Goal: Check status: Check status

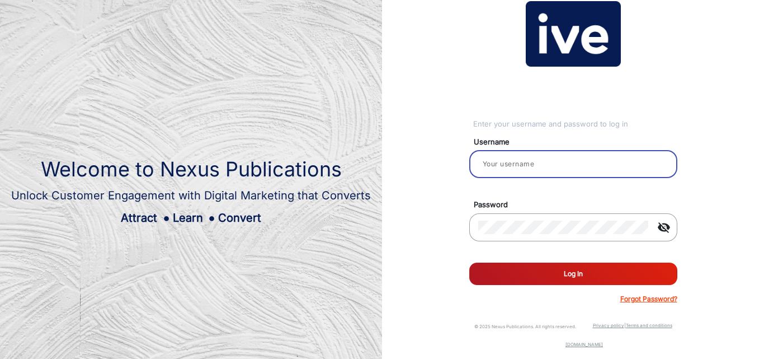
click at [512, 158] on input "email" at bounding box center [573, 163] width 190 height 13
type input "CSTeam_Briefing Form"
click at [577, 276] on button "Log In" at bounding box center [573, 273] width 208 height 22
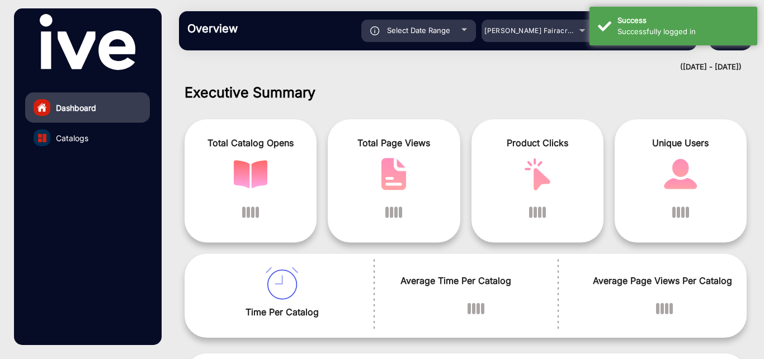
scroll to position [8, 0]
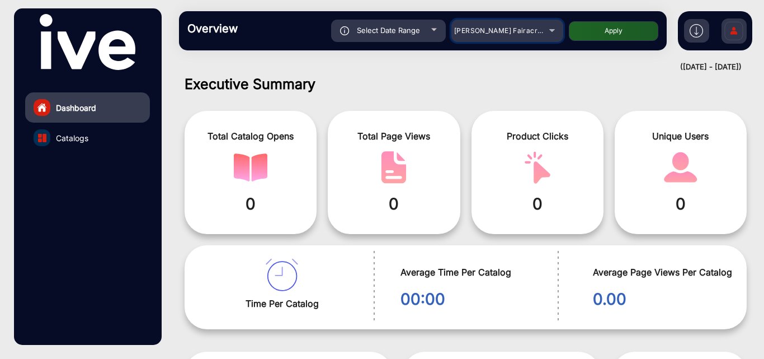
click at [487, 26] on span "[PERSON_NAME] Fairacre Farms" at bounding box center [509, 30] width 111 height 8
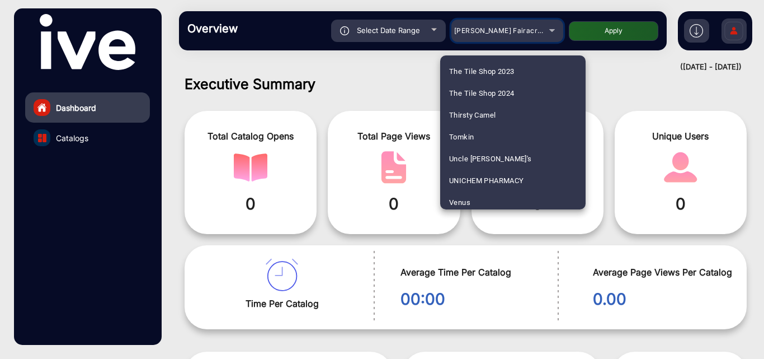
scroll to position [3281, 0]
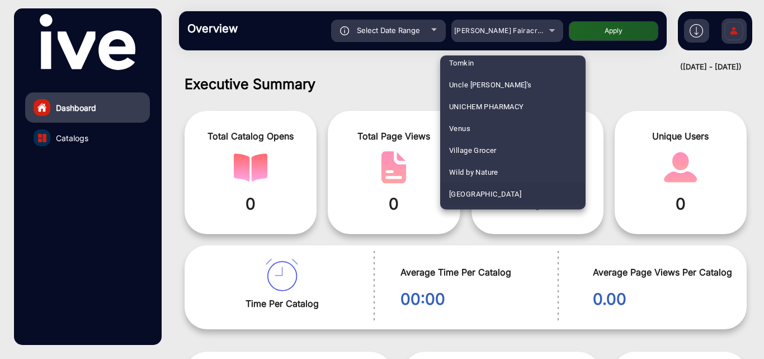
click at [474, 196] on span "[GEOGRAPHIC_DATA]" at bounding box center [485, 194] width 72 height 22
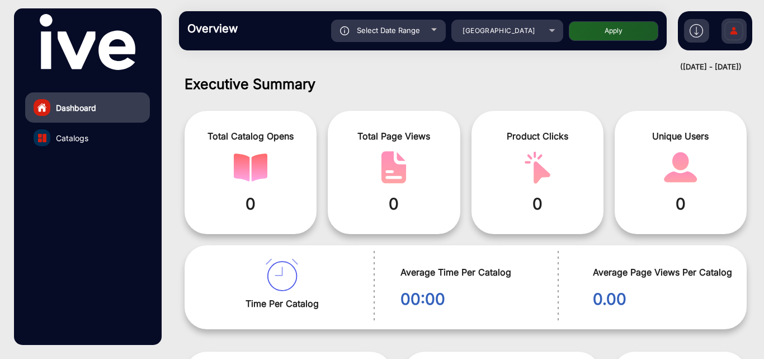
click at [417, 31] on span "Select Date Range" at bounding box center [388, 30] width 63 height 9
type input "[DATE]"
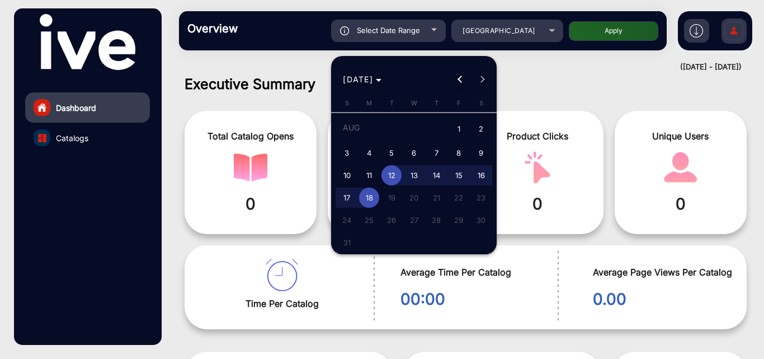
click at [455, 78] on span "Previous month" at bounding box center [460, 79] width 22 height 22
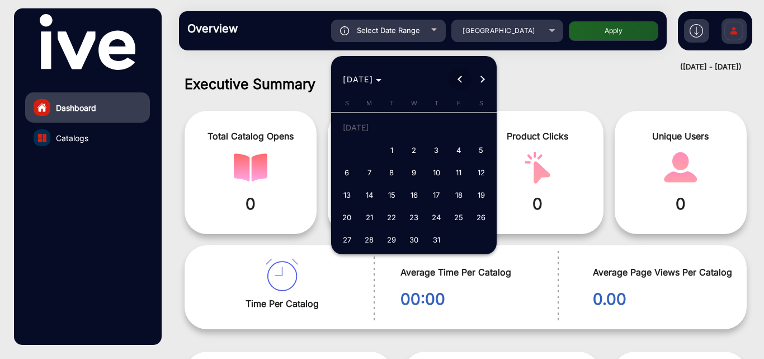
click at [455, 78] on span "Previous month" at bounding box center [460, 79] width 22 height 22
click at [435, 131] on span "1" at bounding box center [436, 129] width 20 height 23
type input "[DATE]"
click at [483, 79] on button "Next month" at bounding box center [483, 79] width 22 height 22
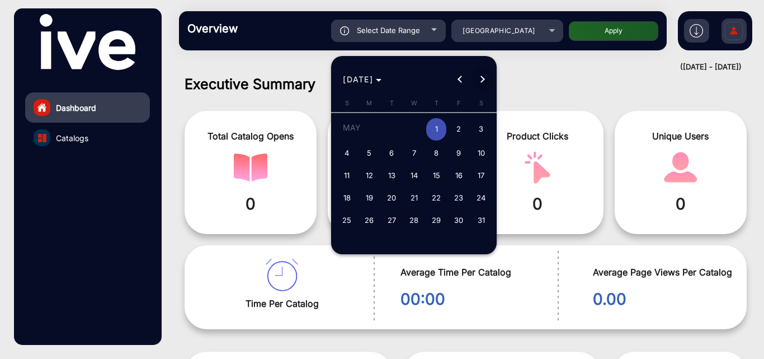
click at [483, 79] on button "Next month" at bounding box center [483, 79] width 22 height 22
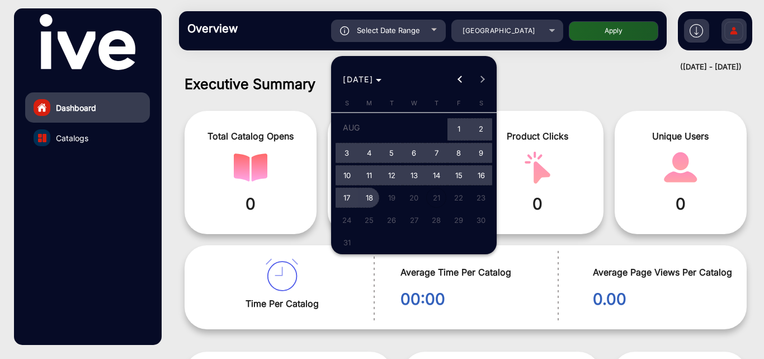
click at [372, 189] on span "18" at bounding box center [369, 197] width 20 height 20
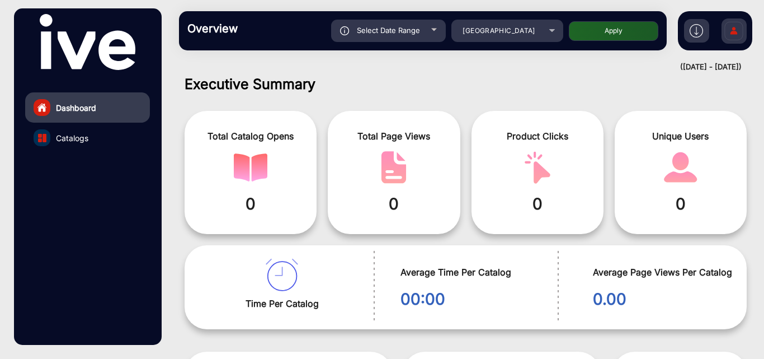
type input "[DATE]"
drag, startPoint x: 625, startPoint y: 30, endPoint x: 472, endPoint y: 27, distance: 152.8
click at [625, 28] on button "Apply" at bounding box center [614, 31] width 90 height 20
type input "[DATE]"
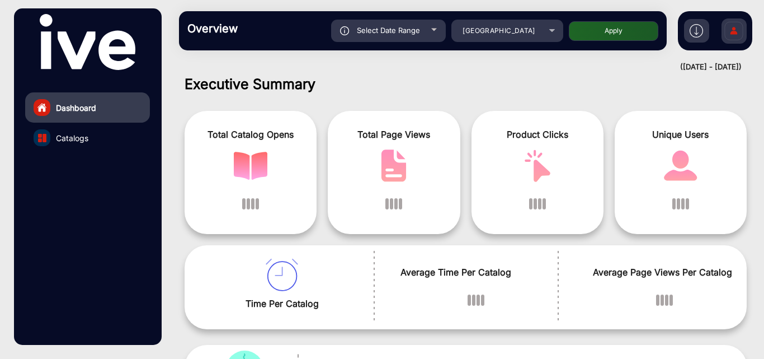
click at [599, 27] on button "Apply" at bounding box center [614, 31] width 90 height 20
type input "[DATE]"
click at [414, 36] on div "Select Date Range" at bounding box center [388, 31] width 115 height 22
type input "[DATE]"
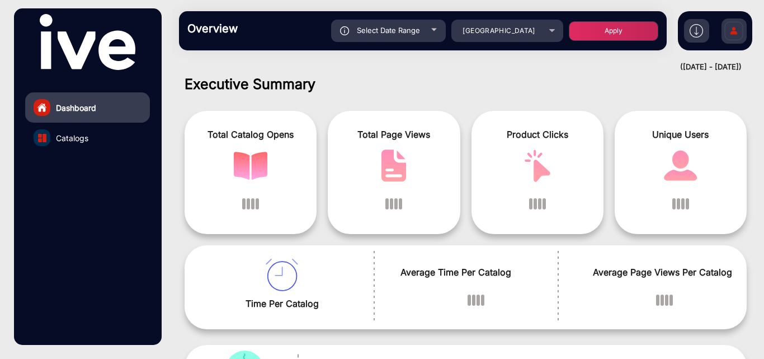
type input "[DATE]"
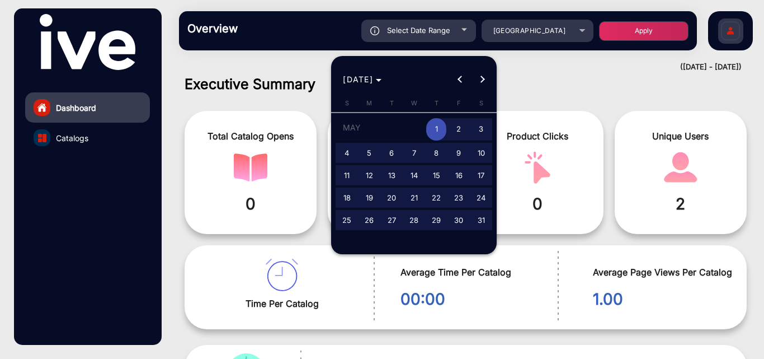
click at [580, 51] on div at bounding box center [382, 179] width 764 height 359
